Goal: Navigation & Orientation: Find specific page/section

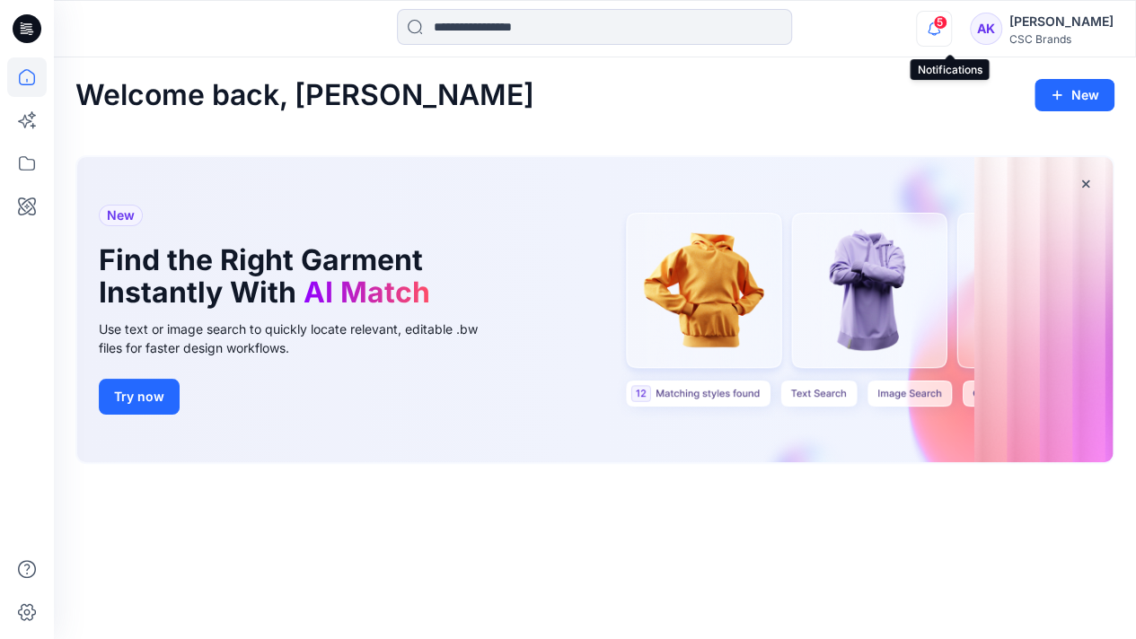
click at [948, 22] on icon "button" at bounding box center [934, 29] width 34 height 36
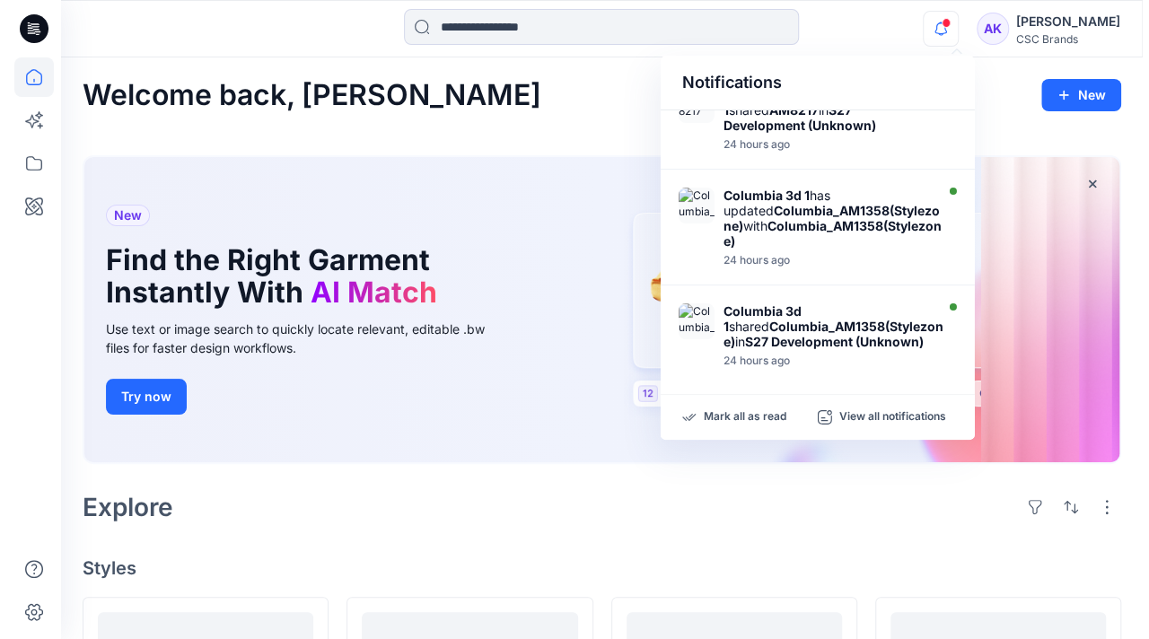
scroll to position [718, 0]
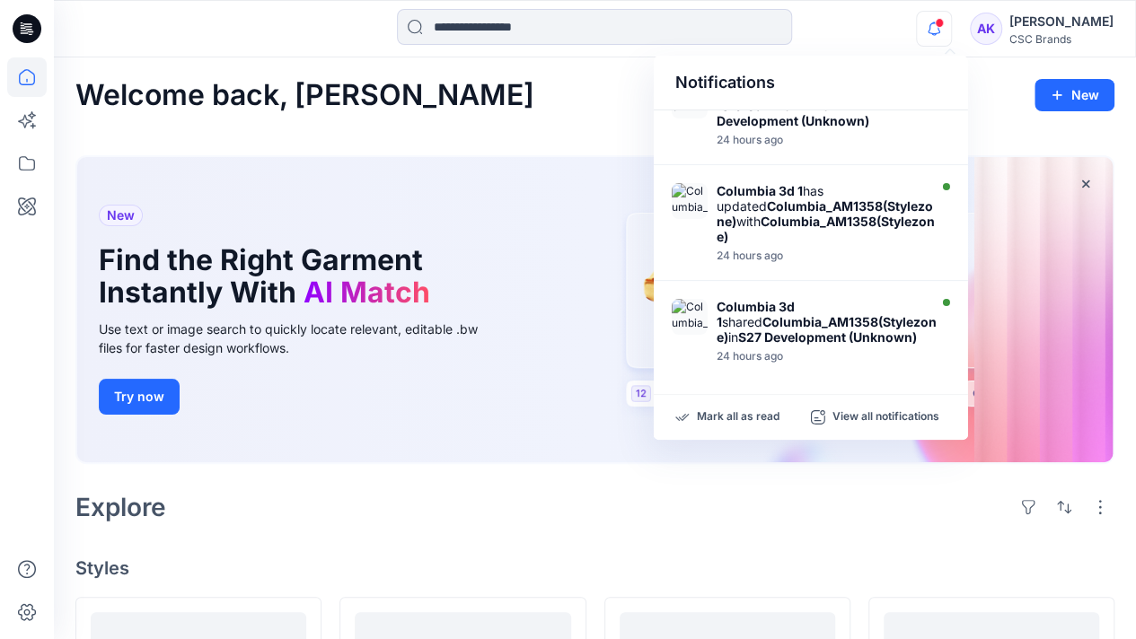
click at [841, 250] on div "24 hours ago" at bounding box center [828, 256] width 223 height 13
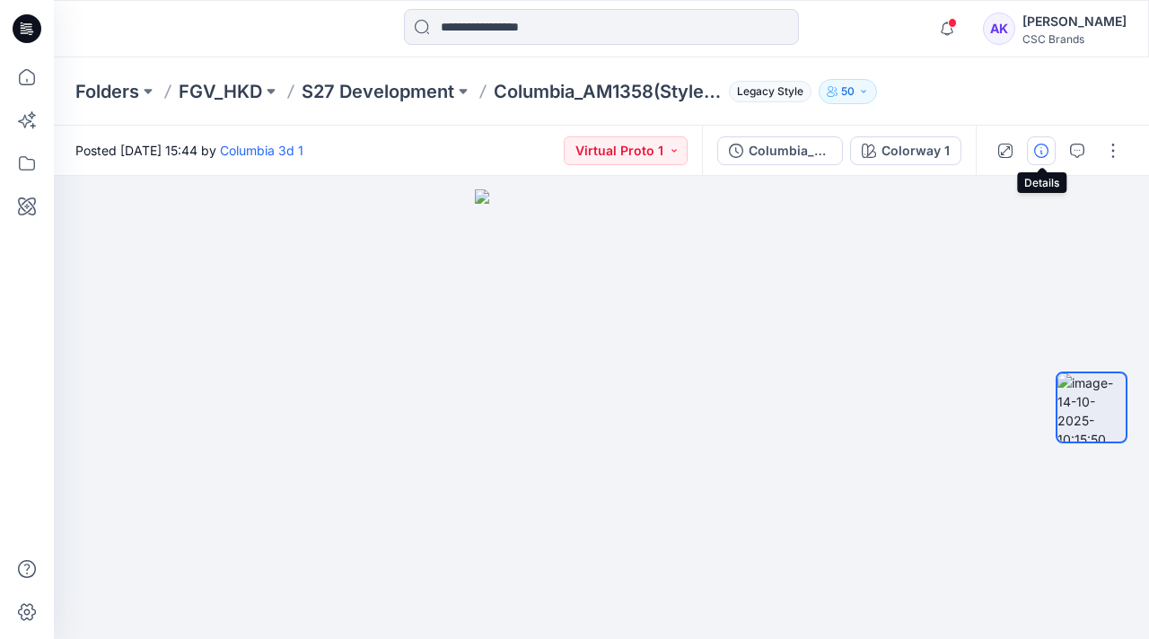
click at [1043, 150] on icon "button" at bounding box center [1041, 151] width 14 height 14
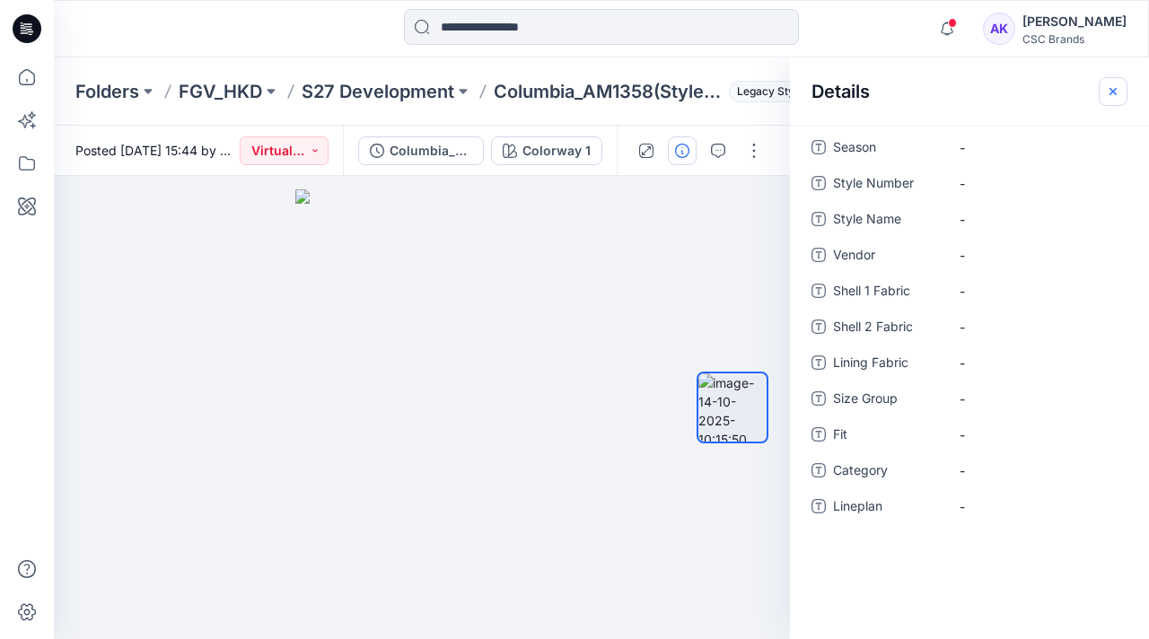
click at [1117, 92] on icon "button" at bounding box center [1113, 91] width 14 height 14
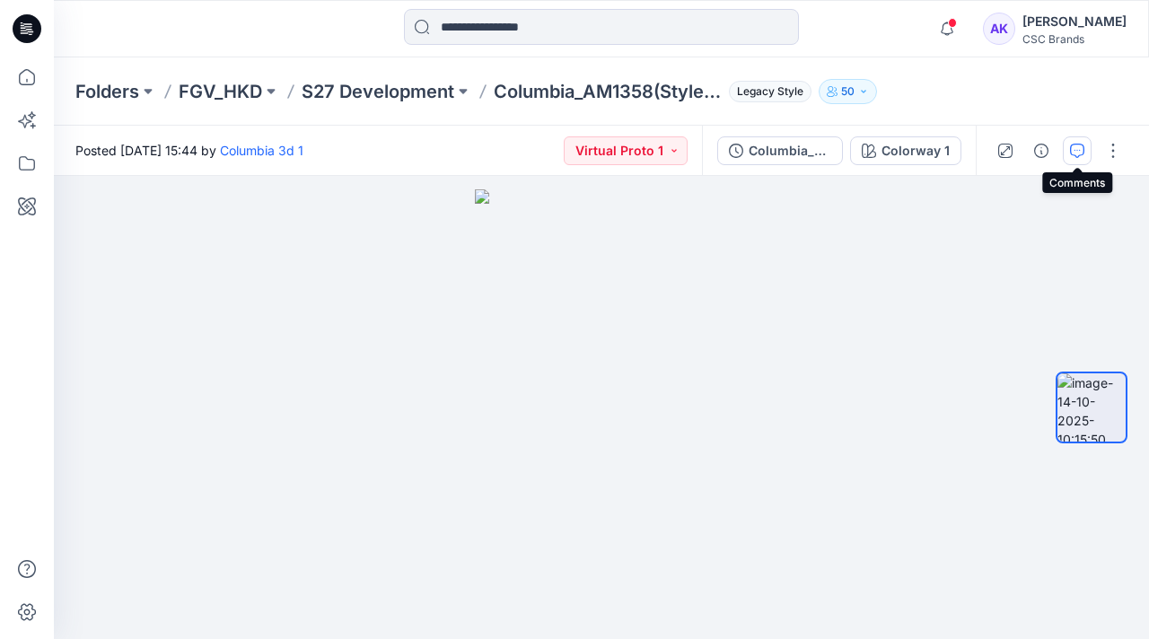
click at [1083, 154] on icon "button" at bounding box center [1077, 151] width 14 height 14
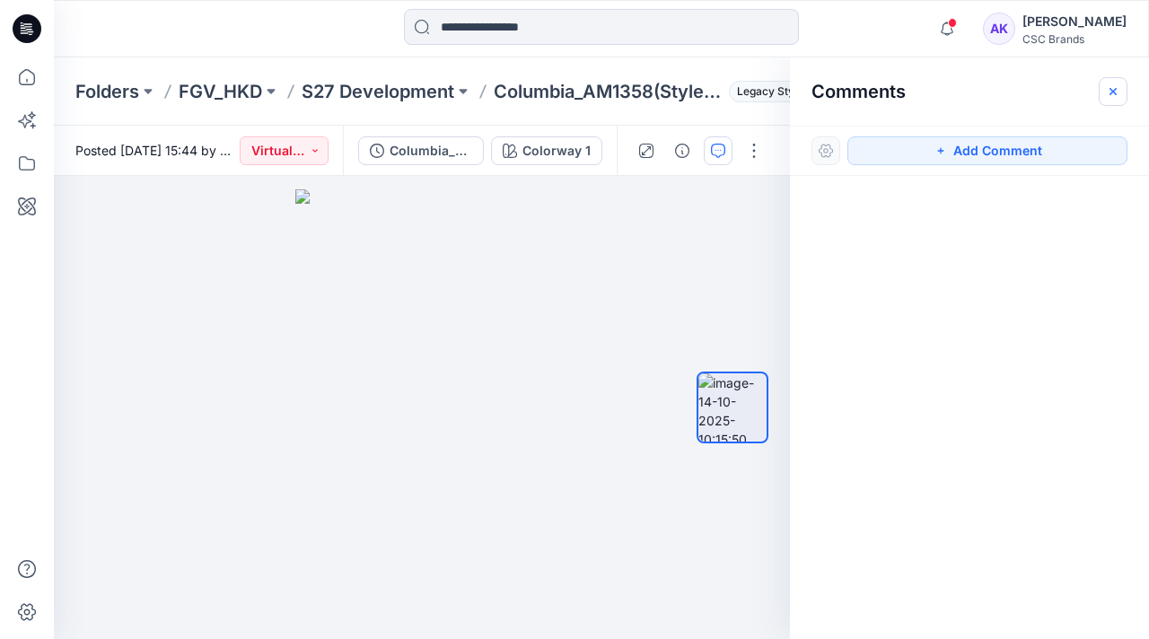
click at [1121, 84] on button "button" at bounding box center [1113, 91] width 29 height 29
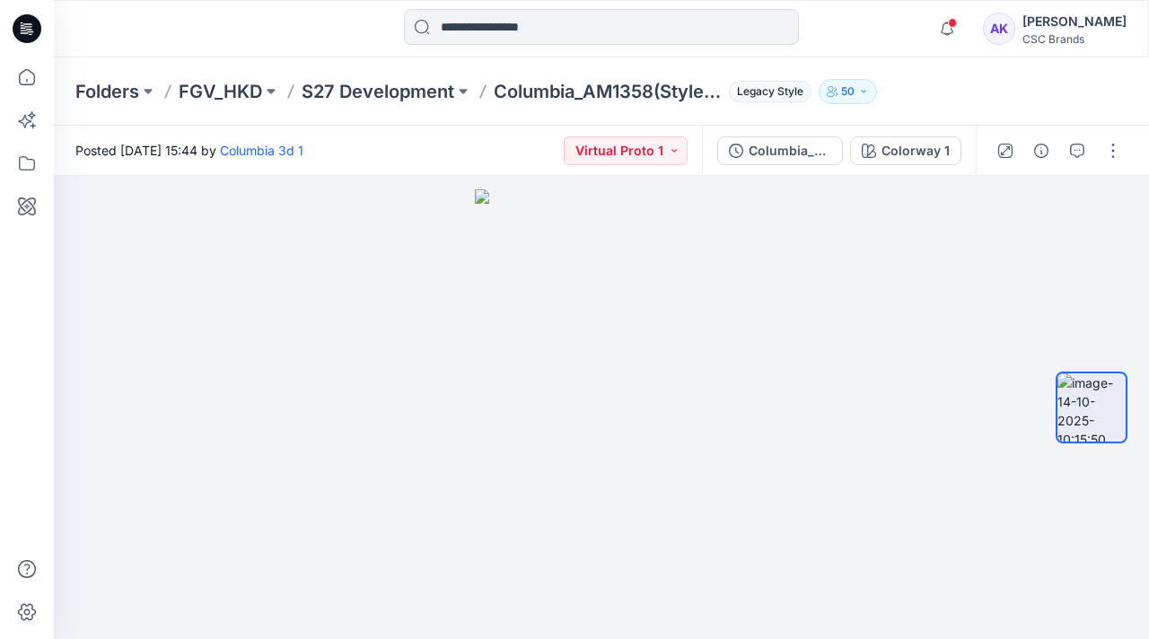
click at [864, 87] on icon "button" at bounding box center [863, 91] width 11 height 11
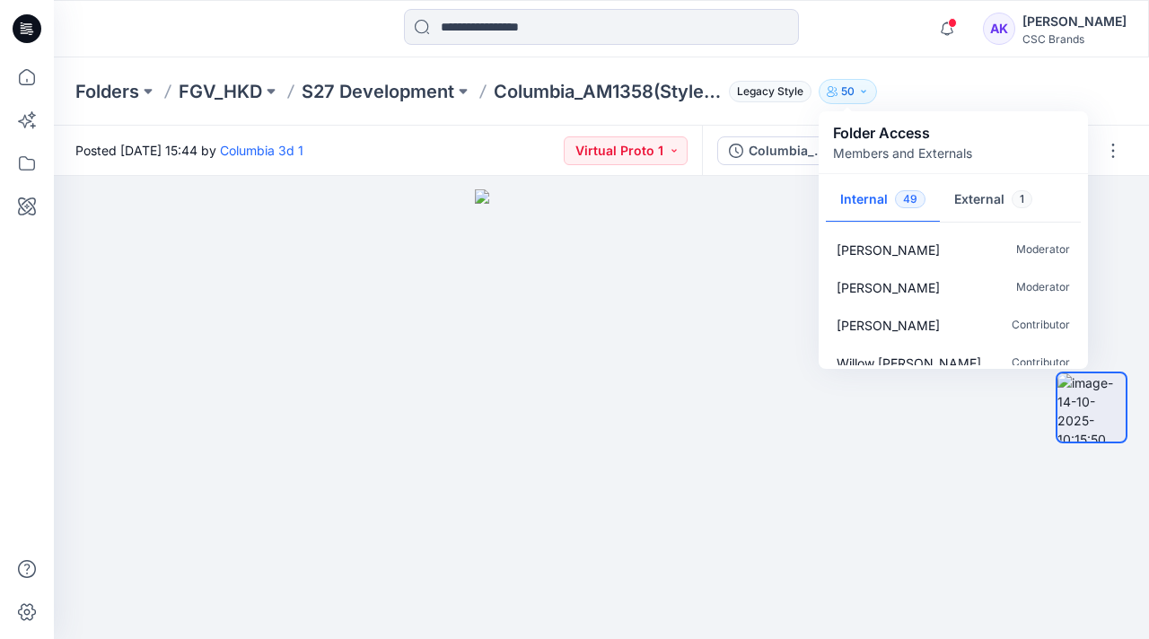
click at [864, 87] on icon "button" at bounding box center [863, 91] width 11 height 11
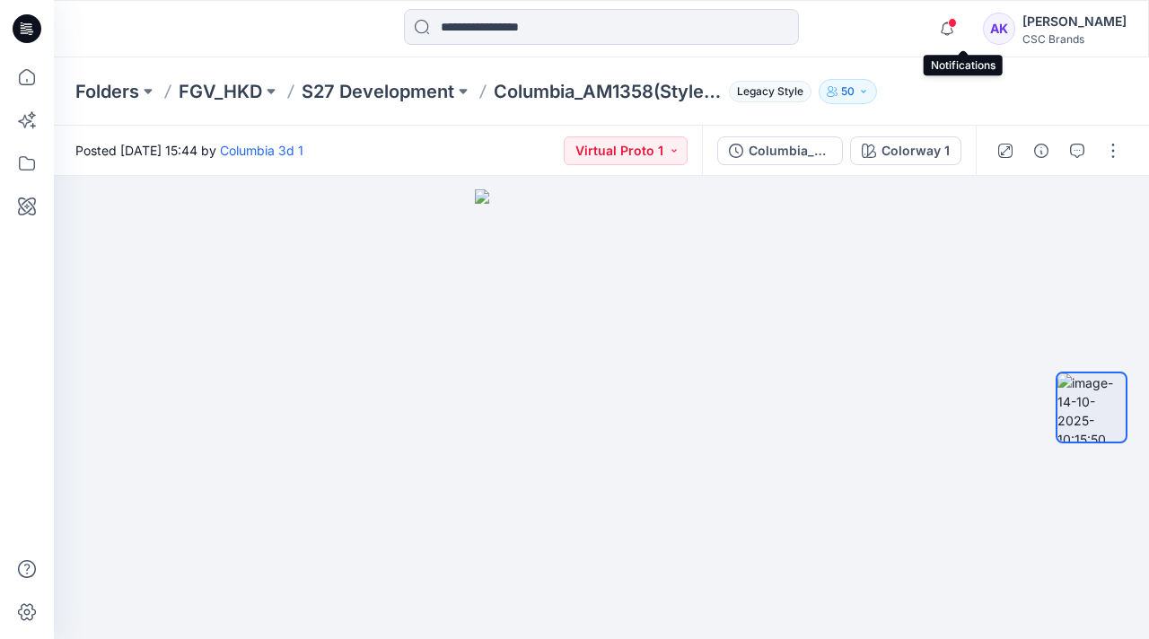
click at [957, 22] on span at bounding box center [952, 23] width 9 height 10
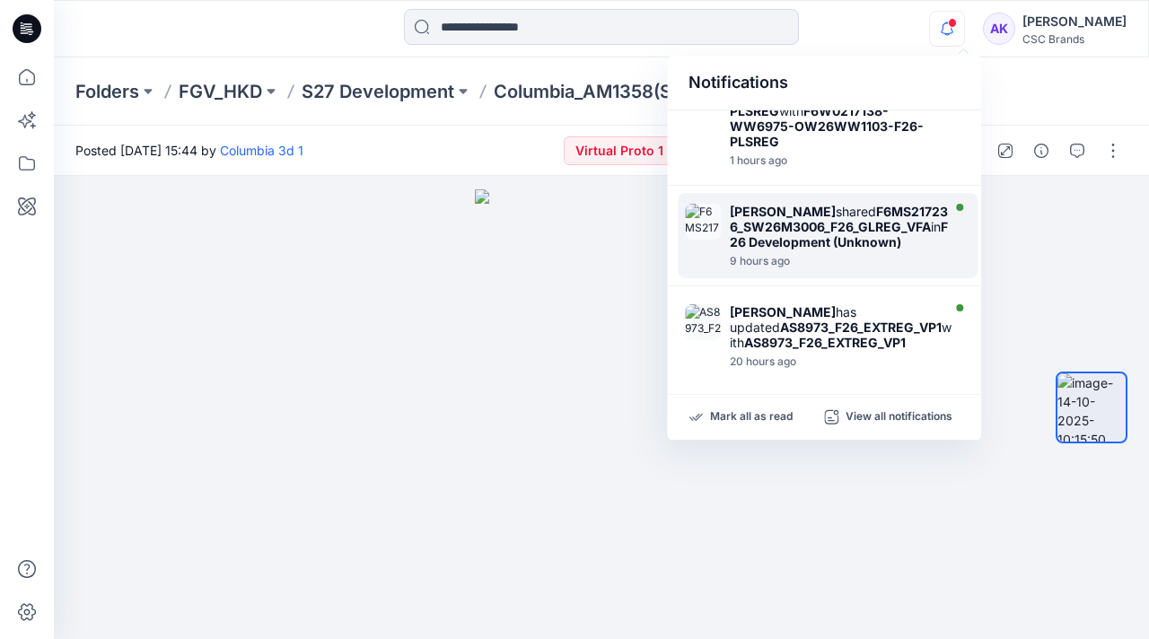
scroll to position [269, 0]
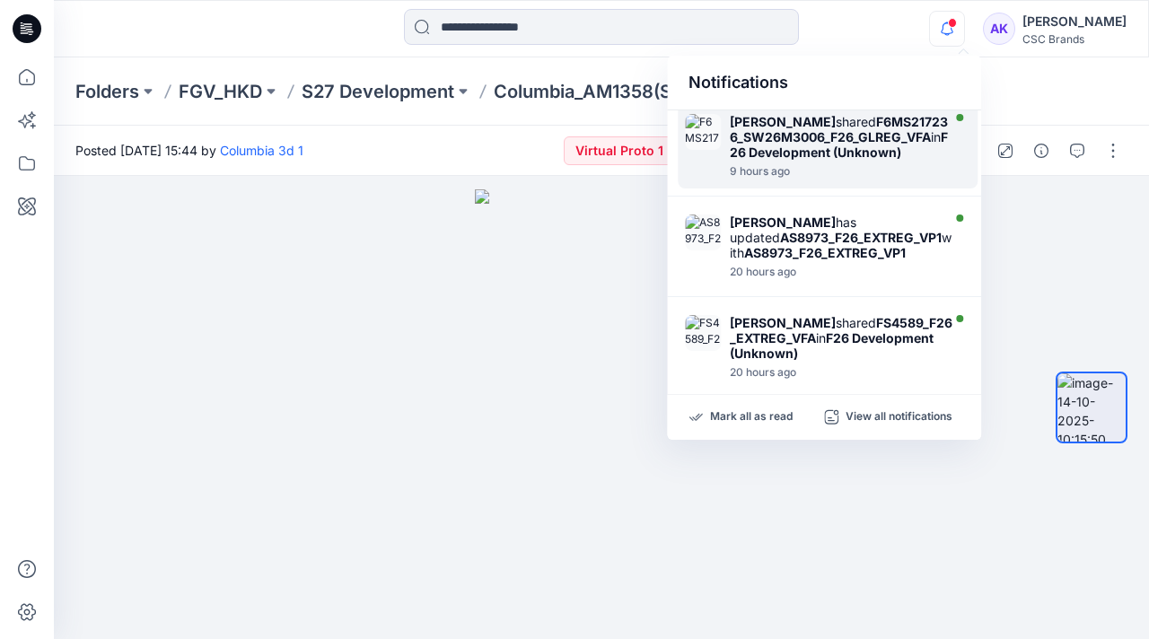
click at [850, 266] on div "20 hours ago" at bounding box center [841, 272] width 223 height 13
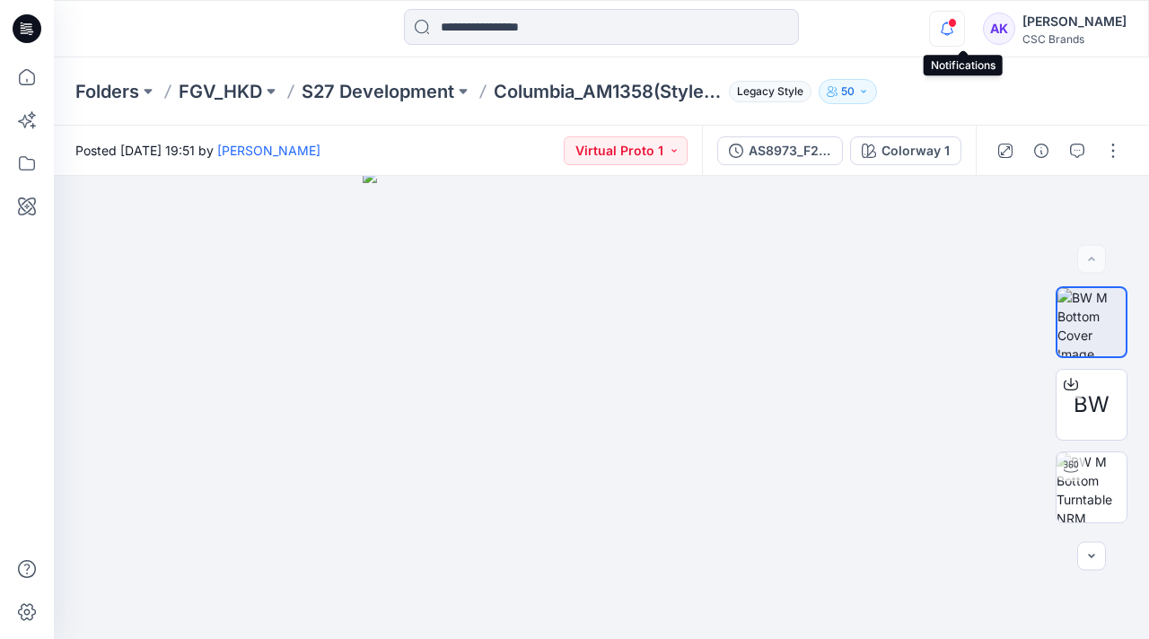
click at [964, 33] on icon "button" at bounding box center [947, 29] width 34 height 36
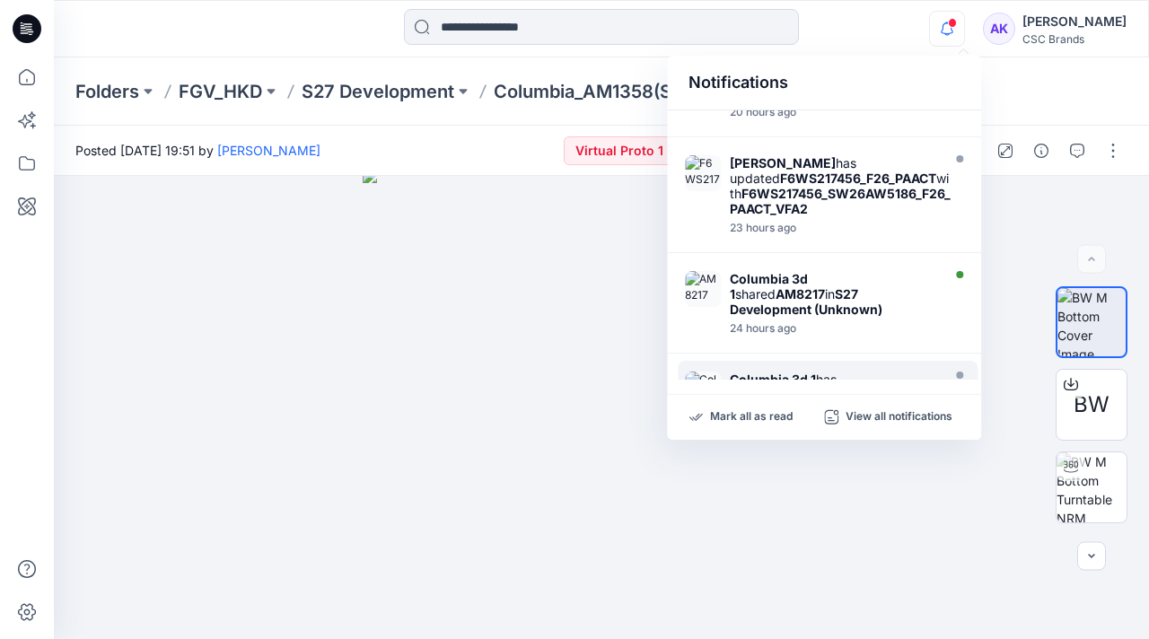
scroll to position [709, 0]
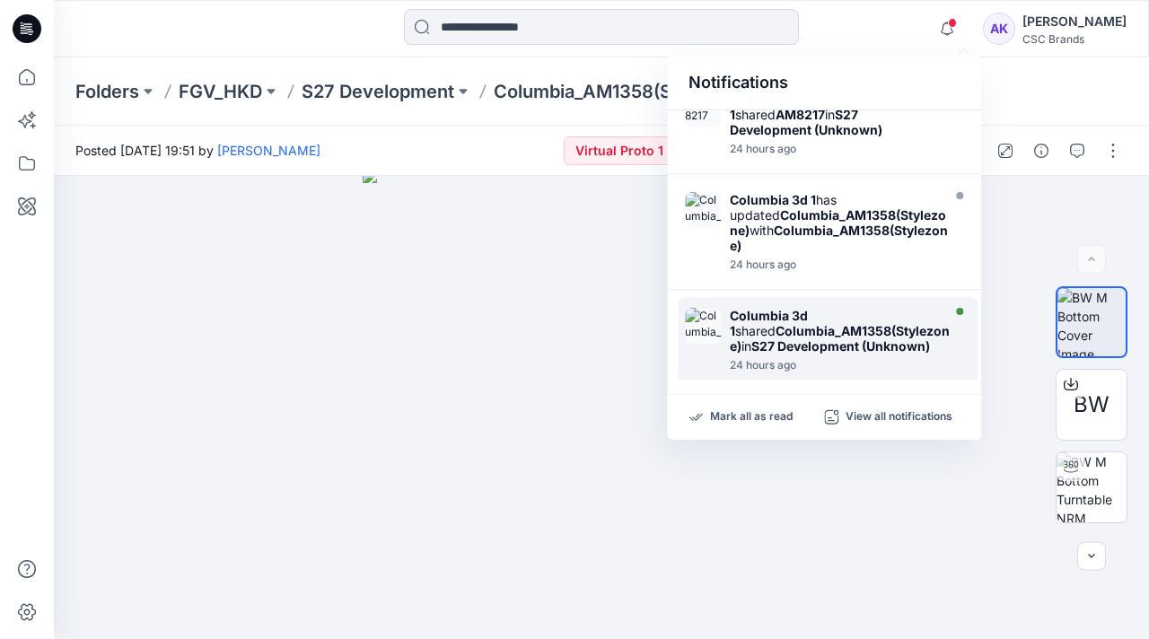
click at [855, 297] on div "Columbia 3d 1 shared Columbia_AM1358(Stylezone) in S27 Development (Unknown) 24…" at bounding box center [828, 339] width 300 height 85
